Goal: Information Seeking & Learning: Check status

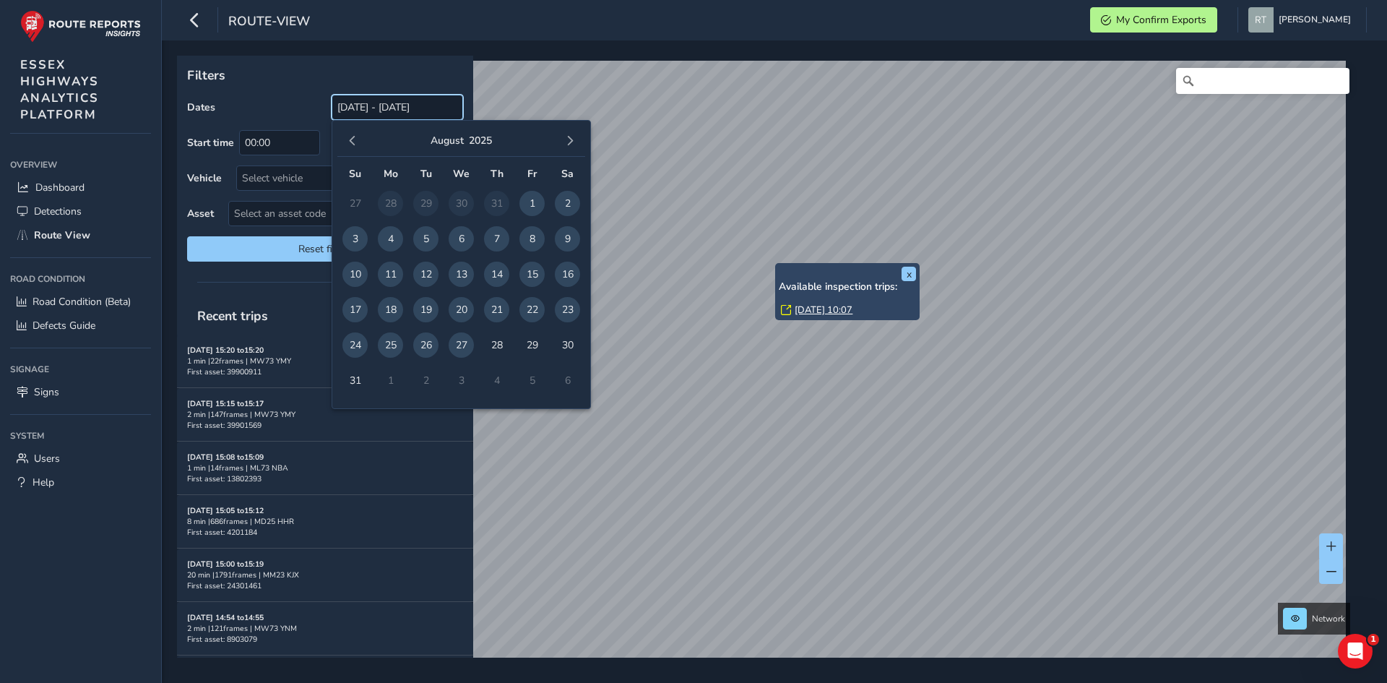
click at [365, 104] on input "[DATE] - [DATE]" at bounding box center [397, 107] width 131 height 25
click at [355, 139] on span "button" at bounding box center [352, 141] width 10 height 10
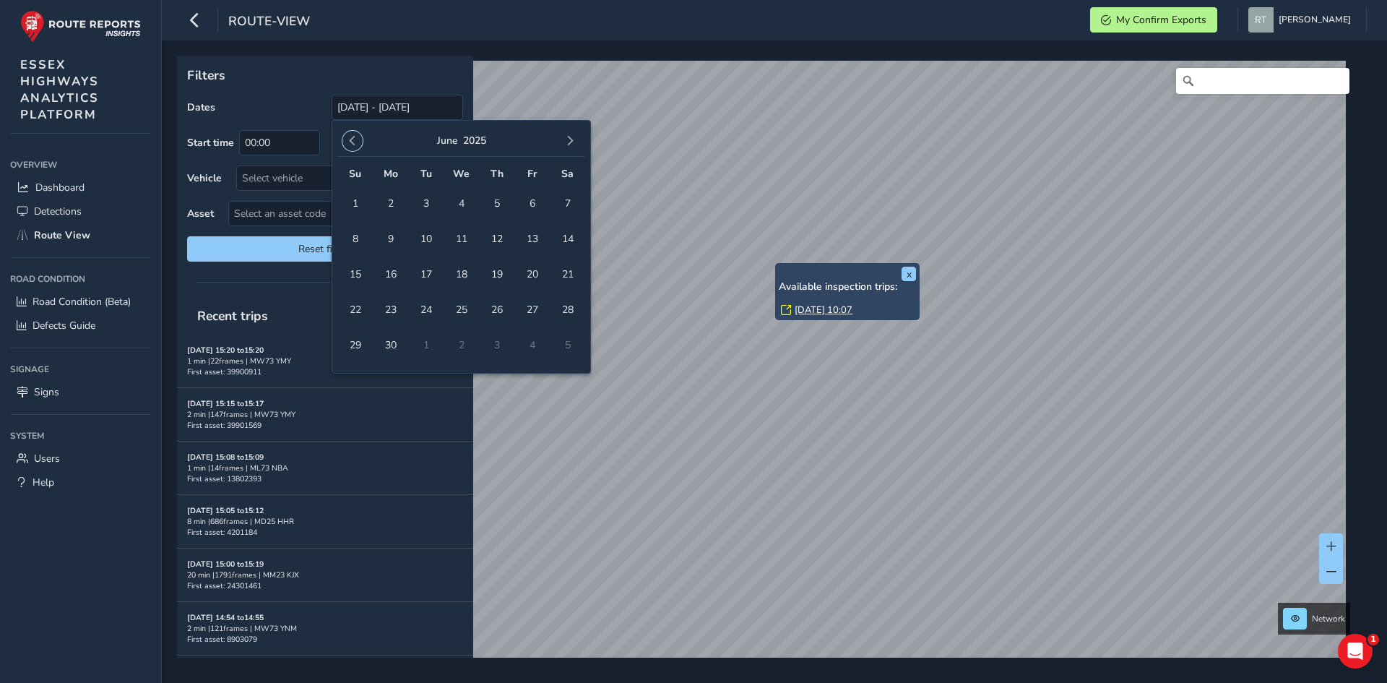
click at [355, 139] on span "button" at bounding box center [352, 141] width 10 height 10
drag, startPoint x: 458, startPoint y: 201, endPoint x: 493, endPoint y: 179, distance: 41.5
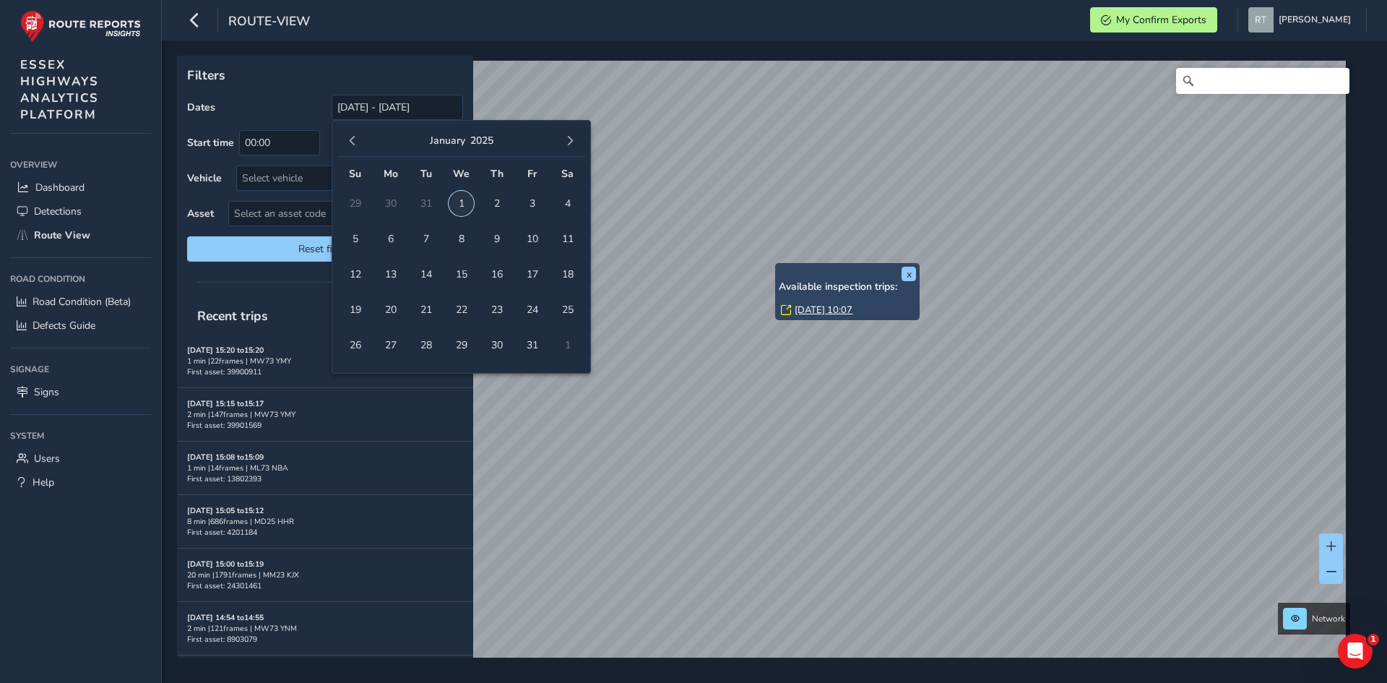
click at [461, 201] on span "1" at bounding box center [461, 203] width 25 height 25
click at [566, 137] on span "button" at bounding box center [570, 141] width 10 height 10
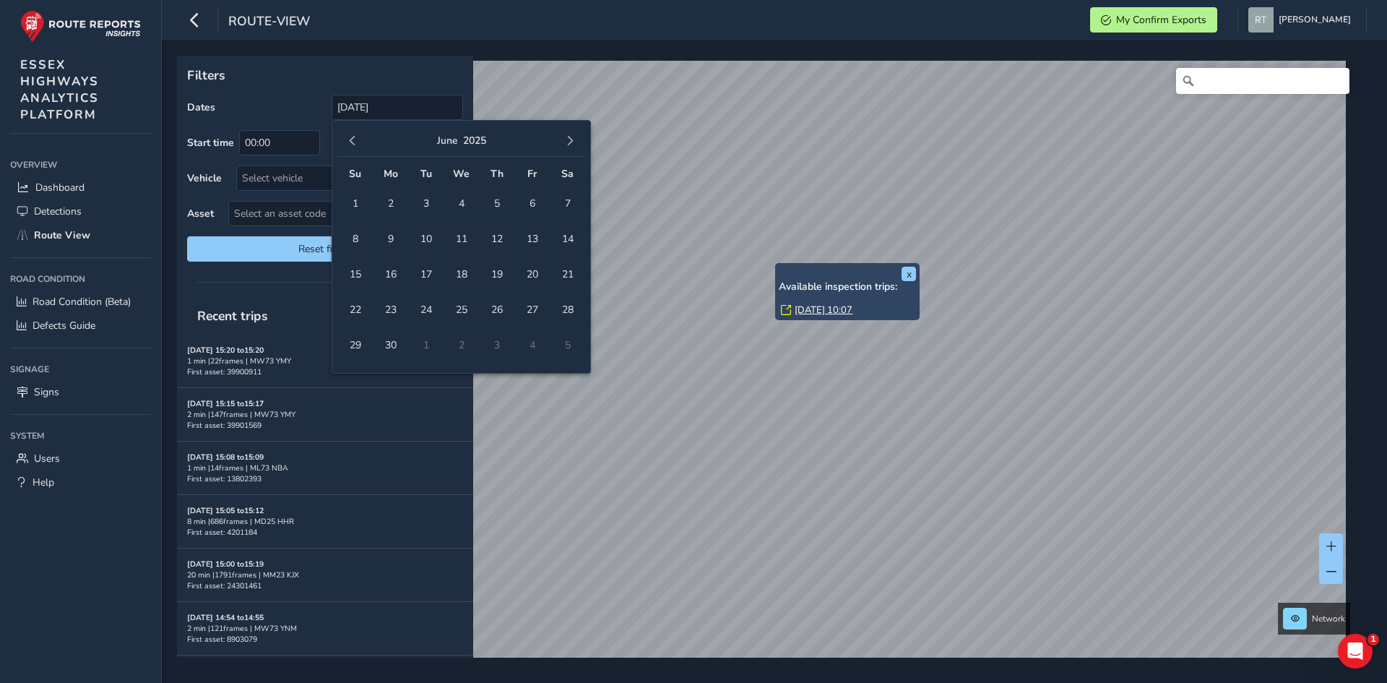
click at [566, 137] on span "button" at bounding box center [570, 141] width 10 height 10
click at [570, 272] on span "20" at bounding box center [567, 273] width 25 height 25
type input "01/01/2025 - 20/09/2025"
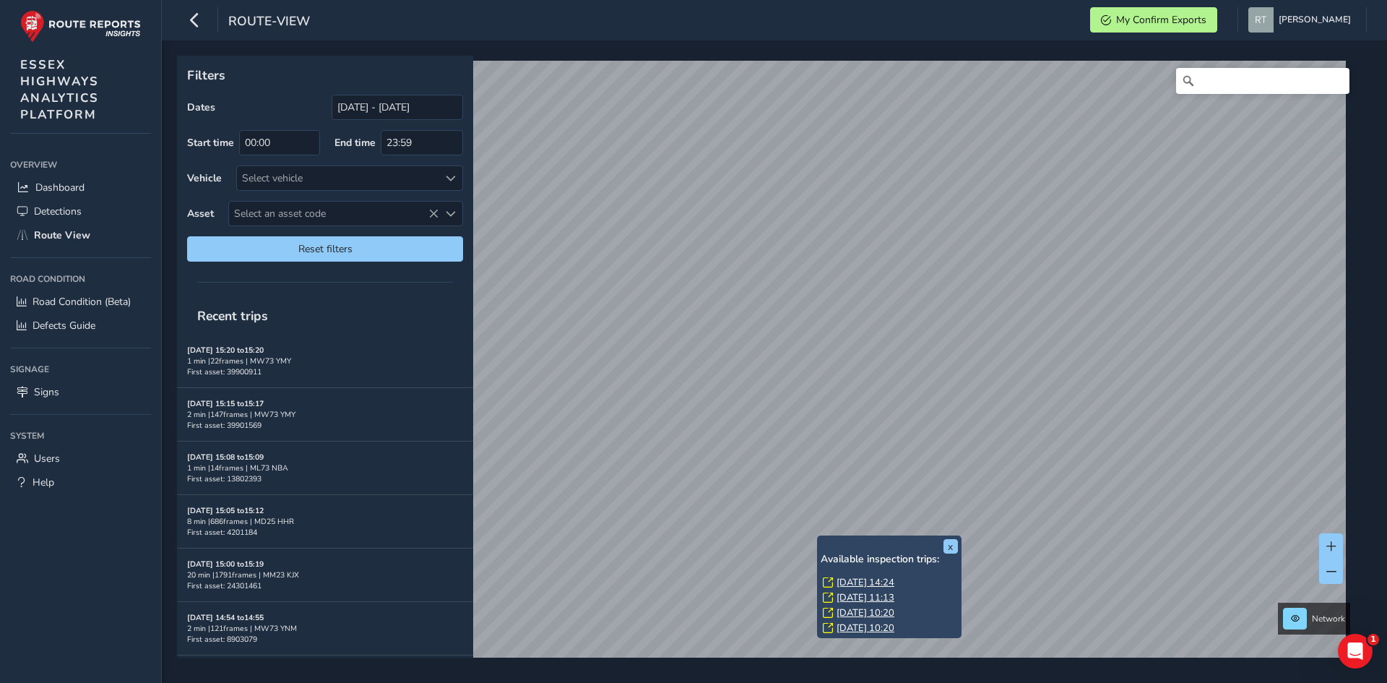
click at [848, 584] on link "Fri, 27 Jun, 14:24" at bounding box center [865, 582] width 58 height 13
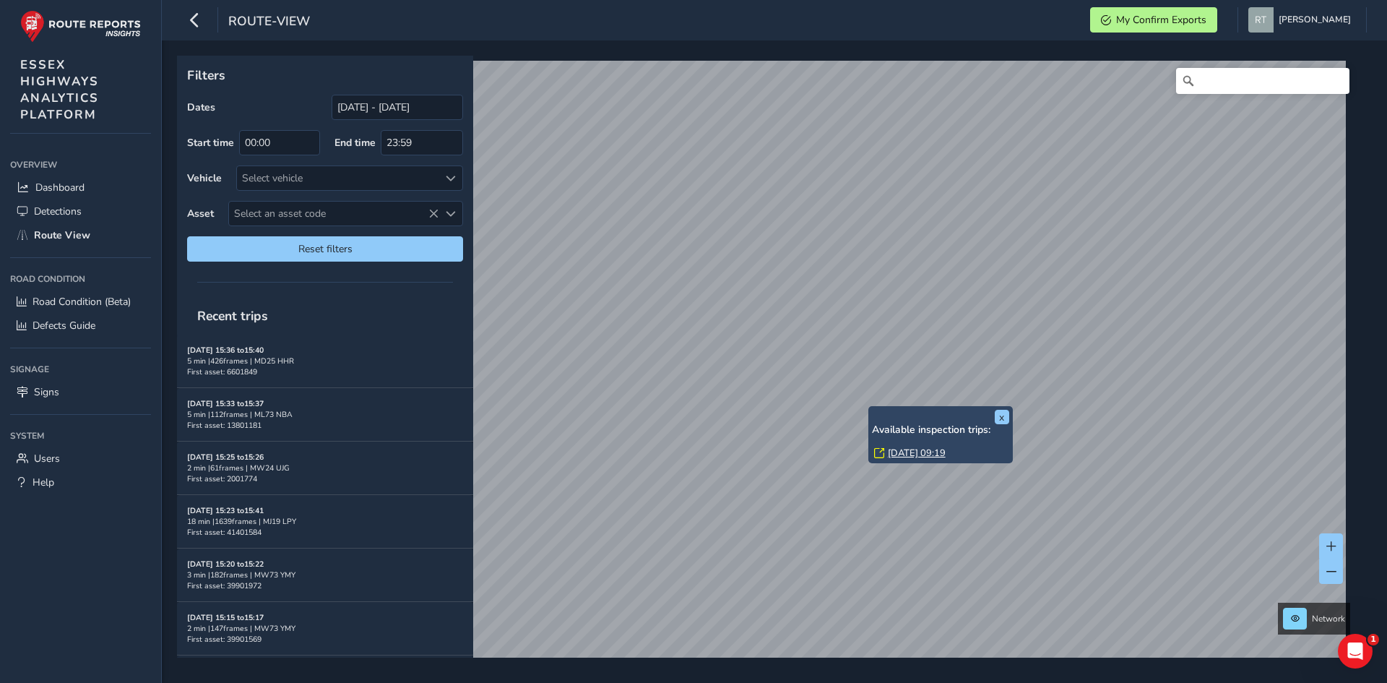
click at [903, 451] on link "[DATE] 09:19" at bounding box center [917, 452] width 58 height 13
